Goal: Task Accomplishment & Management: Manage account settings

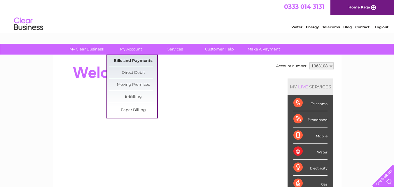
click at [121, 60] on link "Bills and Payments" at bounding box center [133, 61] width 48 height 12
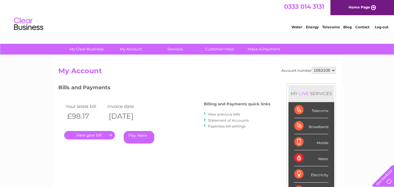
click at [99, 135] on link "." at bounding box center [89, 135] width 51 height 8
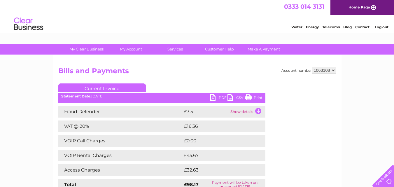
click at [214, 97] on link "PDF" at bounding box center [219, 98] width 18 height 8
